Goal: Book appointment/travel/reservation

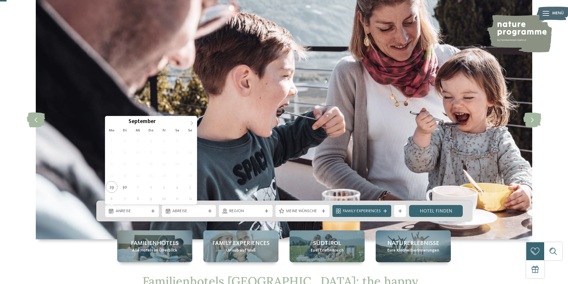
click at [192, 124] on icon at bounding box center [192, 123] width 4 height 4
type div "[DATE]"
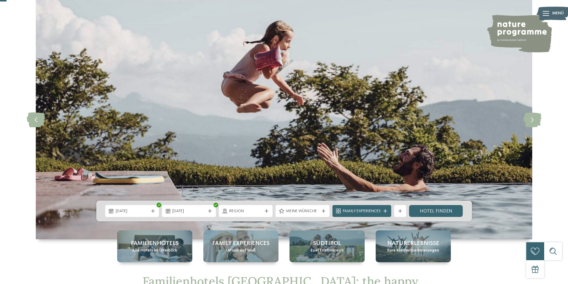
click at [125, 219] on div "[DATE] [DATE]" at bounding box center [283, 211] width 375 height 21
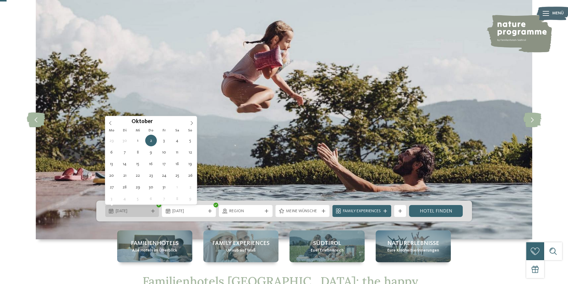
click at [125, 216] on div "[DATE]" at bounding box center [132, 211] width 54 height 12
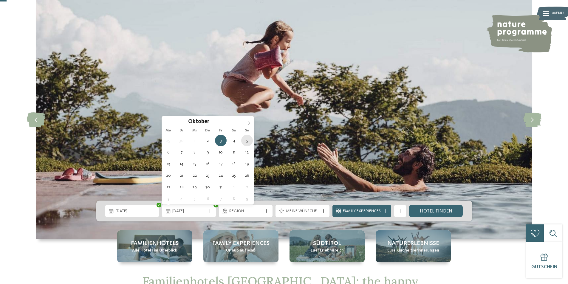
type div "[DATE]"
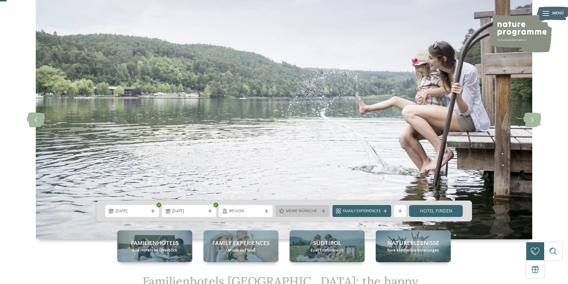
click at [296, 209] on span "Meine Wünsche" at bounding box center [302, 211] width 33 height 6
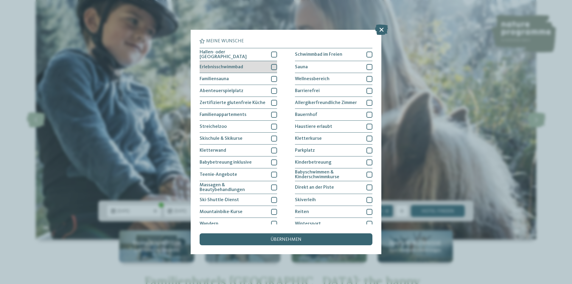
click at [275, 68] on div at bounding box center [274, 67] width 6 height 6
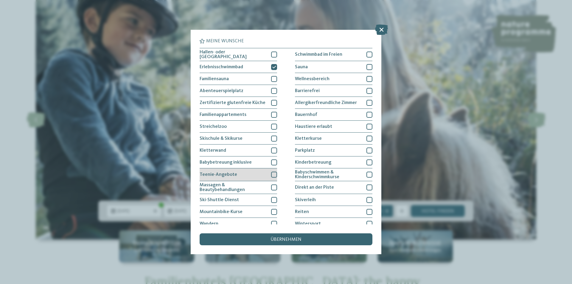
click at [271, 173] on div at bounding box center [274, 175] width 6 height 6
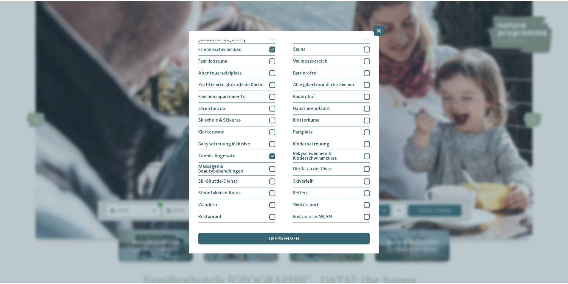
scroll to position [28, 0]
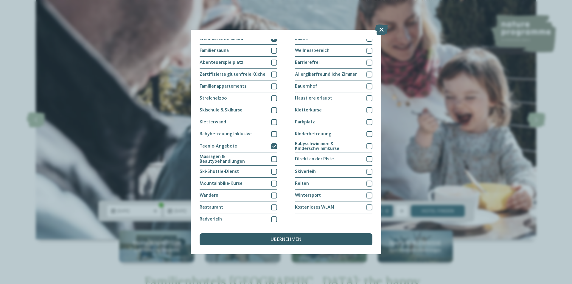
click at [287, 236] on div "übernehmen" at bounding box center [286, 239] width 173 height 12
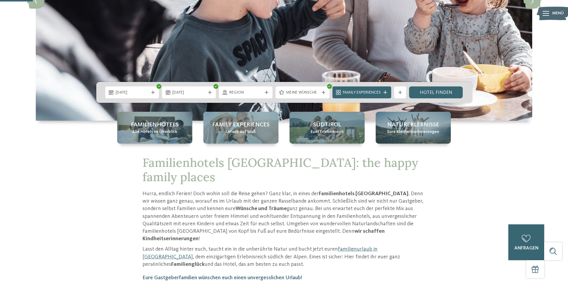
scroll to position [149, 0]
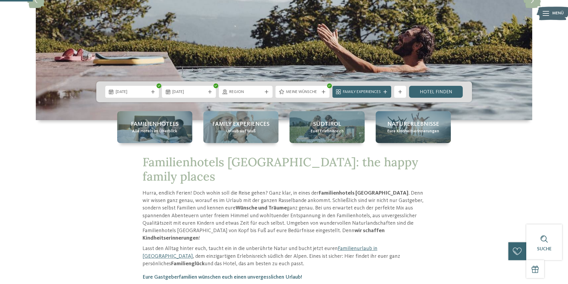
click at [378, 92] on span "Family Experiences" at bounding box center [362, 92] width 38 height 6
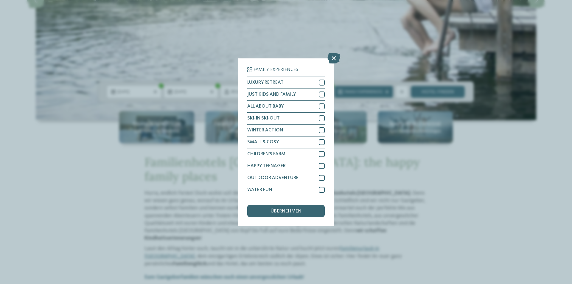
click at [334, 58] on icon at bounding box center [333, 58] width 13 height 10
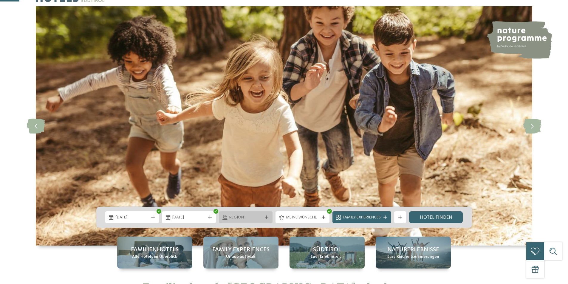
scroll to position [119, 0]
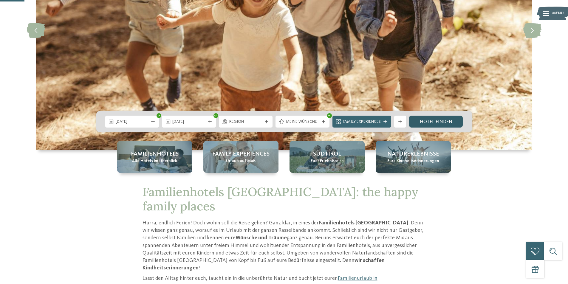
click at [434, 119] on link "Hotel finden" at bounding box center [436, 122] width 54 height 12
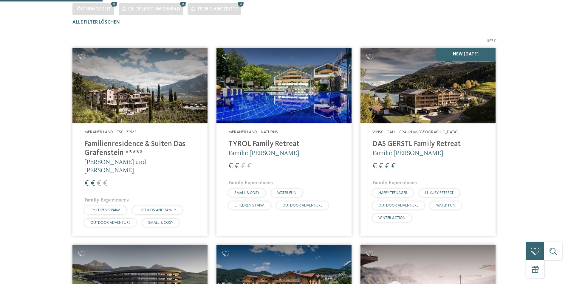
scroll to position [195, 0]
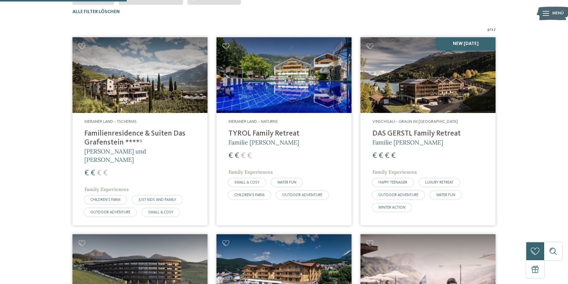
click at [283, 135] on h4 "TYROL Family Retreat" at bounding box center [283, 133] width 111 height 9
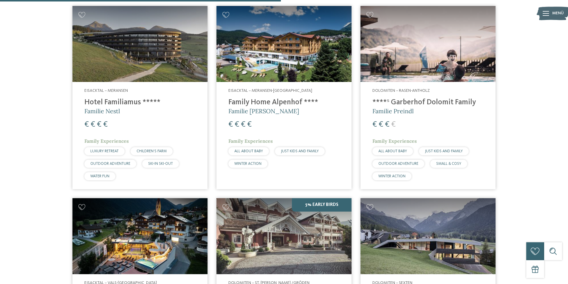
scroll to position [434, 0]
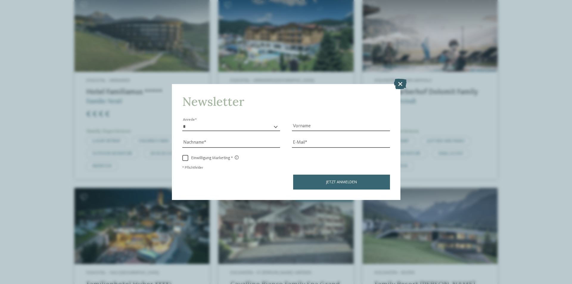
click at [395, 83] on icon at bounding box center [400, 84] width 13 height 10
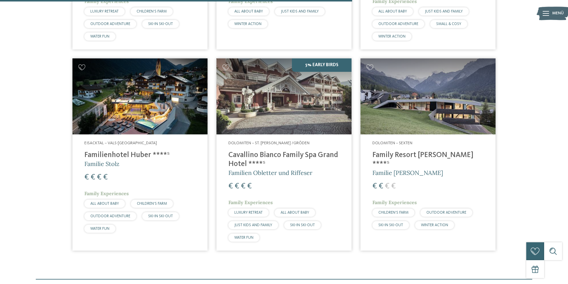
scroll to position [583, 0]
